Goal: Find specific page/section: Find specific page/section

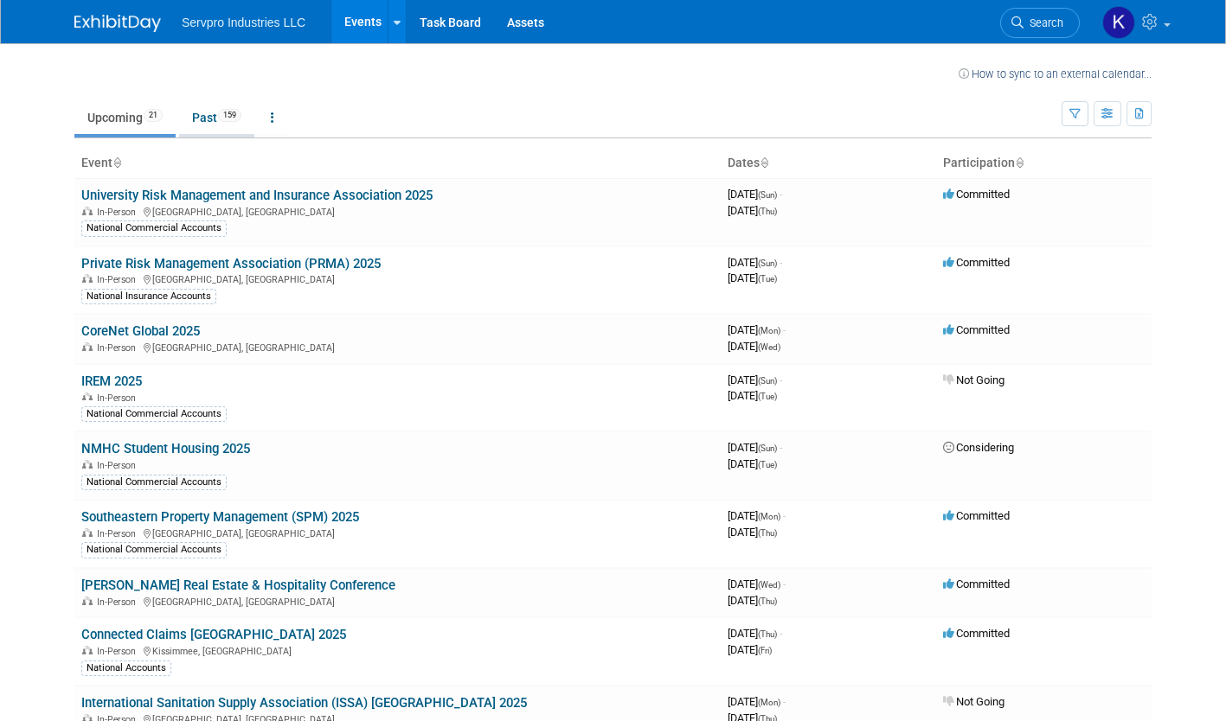
click at [193, 113] on link "Past 159" at bounding box center [216, 117] width 75 height 33
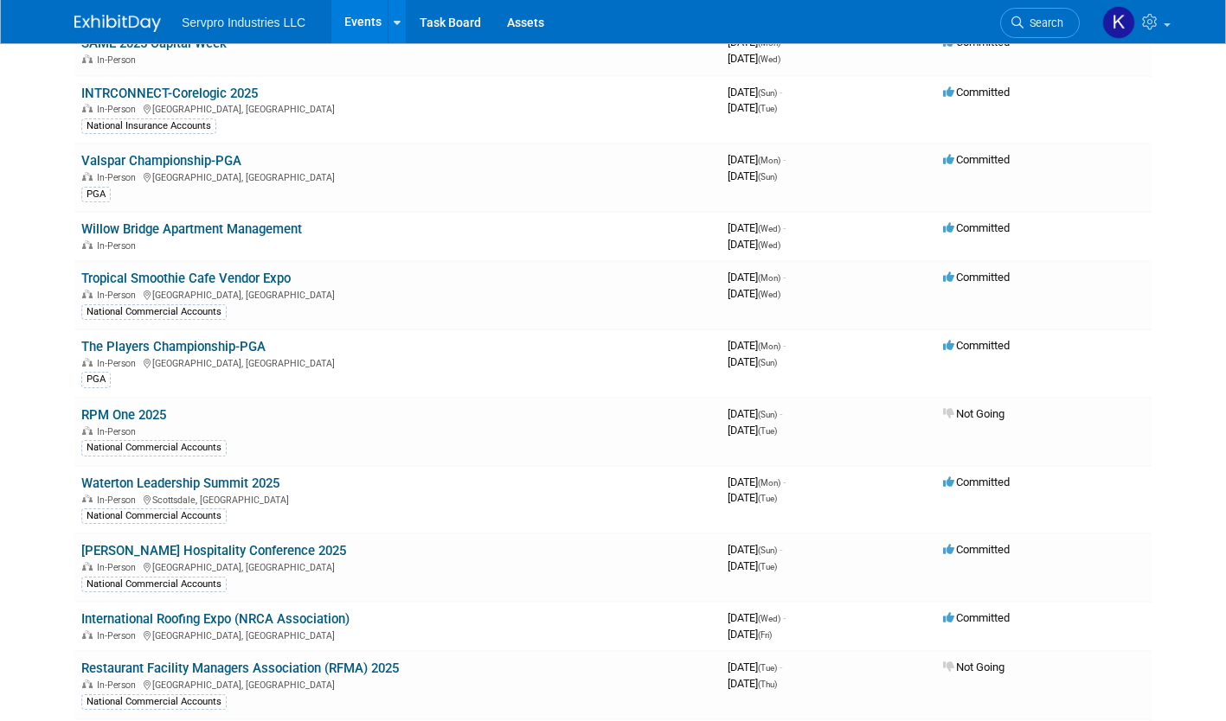
scroll to position [3009, 0]
click at [195, 476] on link "Waterton Leadership Summit 2025" at bounding box center [180, 483] width 198 height 16
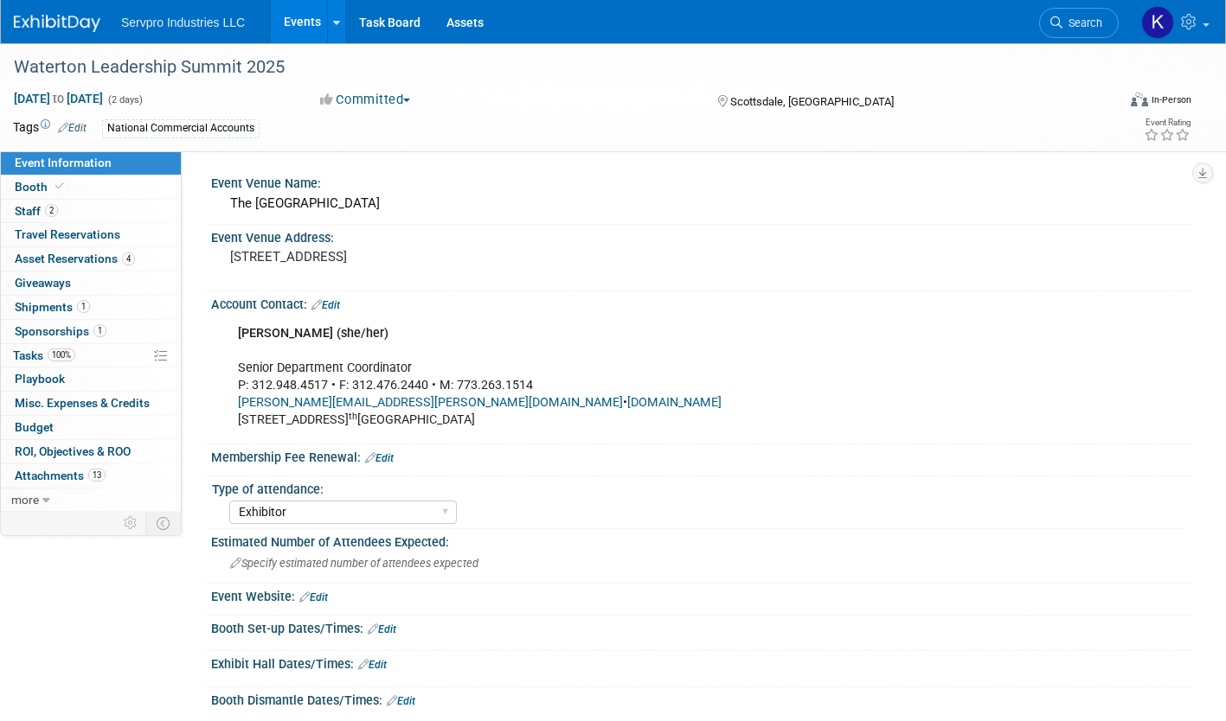
select select "Exhibitor"
click at [36, 328] on span "Sponsorships 1" at bounding box center [61, 331] width 92 height 14
